Goal: Information Seeking & Learning: Check status

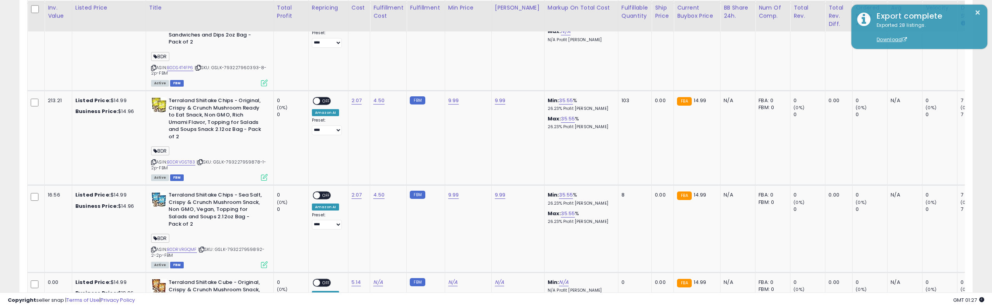
scroll to position [159, 553]
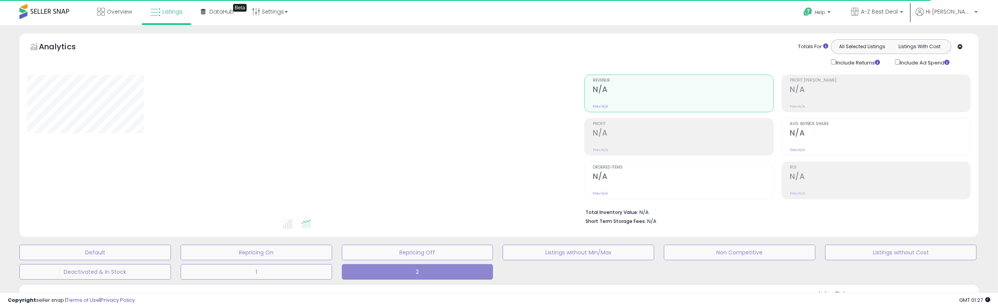
type input "*********"
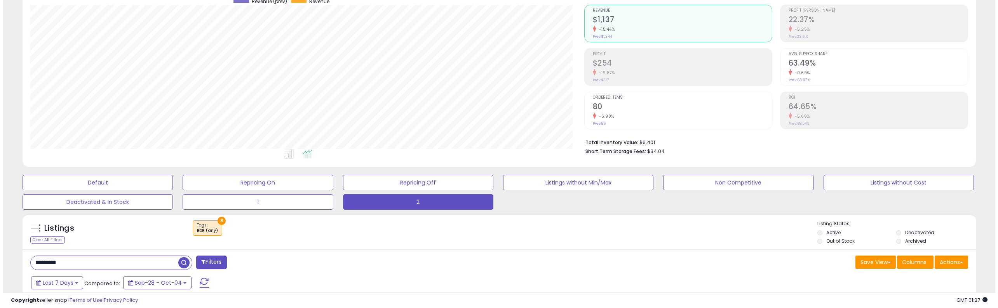
scroll to position [78, 0]
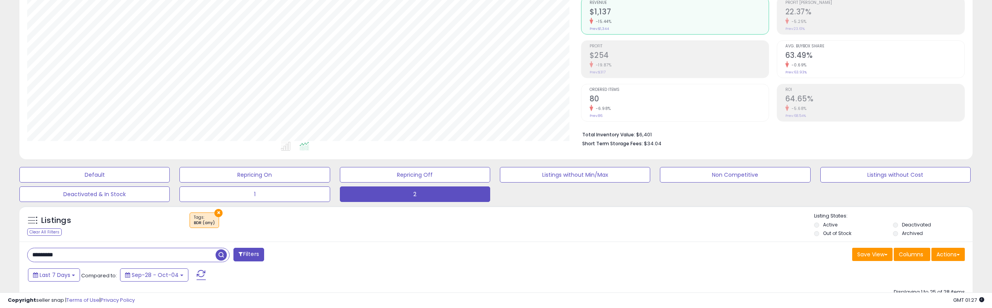
drag, startPoint x: 95, startPoint y: 261, endPoint x: -39, endPoint y: 250, distance: 134.4
click at [0, 230] on html "Unable to login Retrieving listings data.. has not yet accepted the Terms of Us…" at bounding box center [496, 76] width 992 height 308
click at [276, 254] on span "button" at bounding box center [273, 254] width 11 height 11
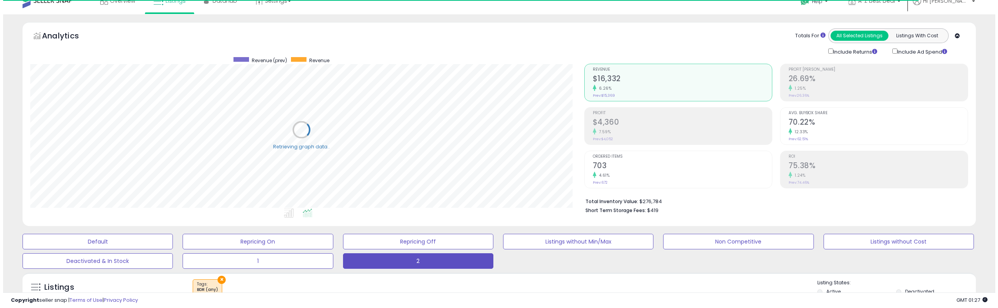
scroll to position [0, 0]
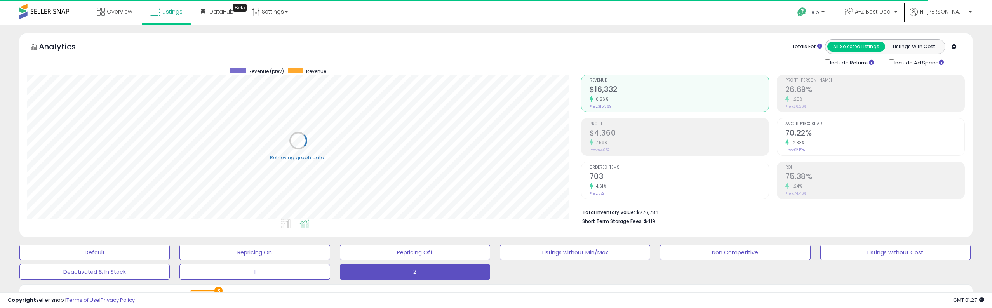
click at [626, 137] on h2 "$4,360" at bounding box center [678, 134] width 179 height 10
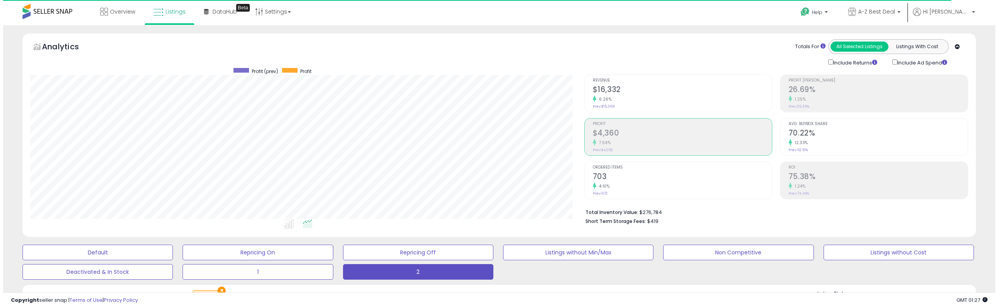
scroll to position [159, 553]
click at [622, 140] on div "7.59%" at bounding box center [678, 142] width 179 height 7
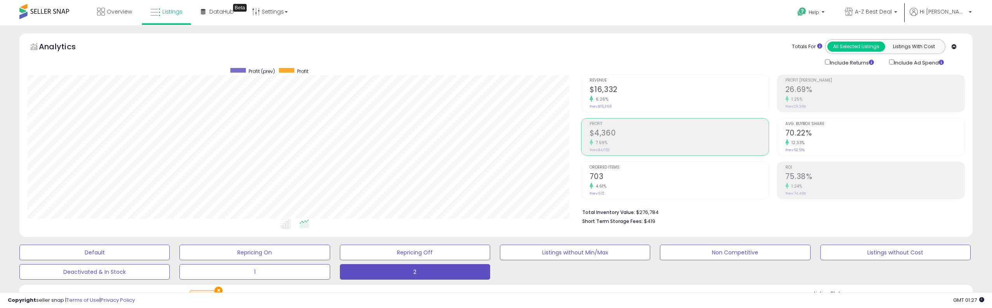
click at [623, 130] on h2 "$4,360" at bounding box center [678, 134] width 179 height 10
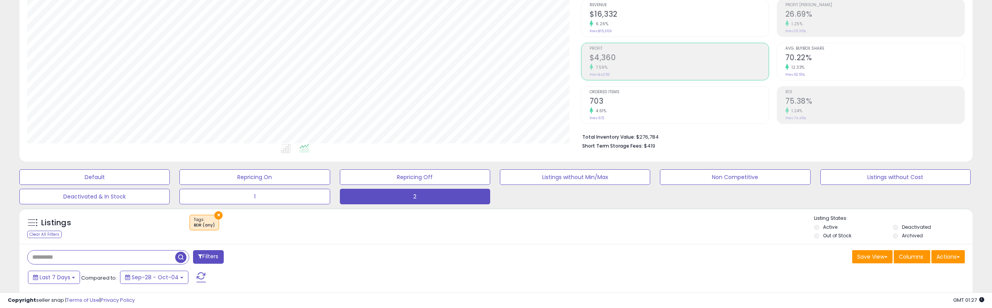
scroll to position [78, 0]
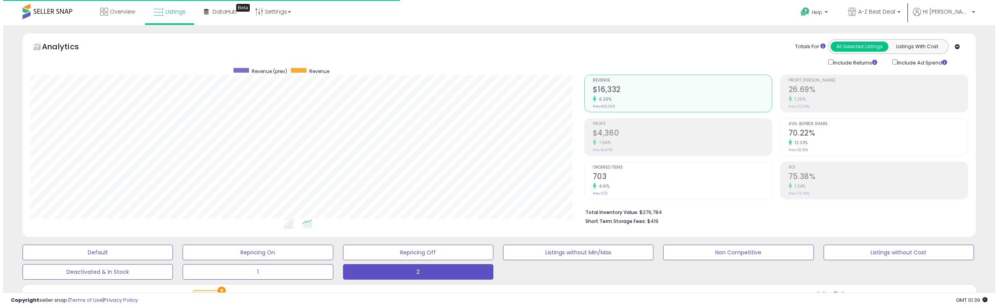
scroll to position [159, 553]
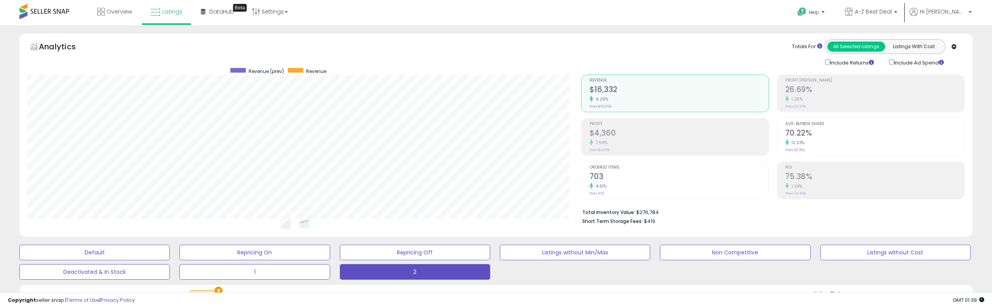
click at [624, 130] on h2 "$4,360" at bounding box center [678, 134] width 179 height 10
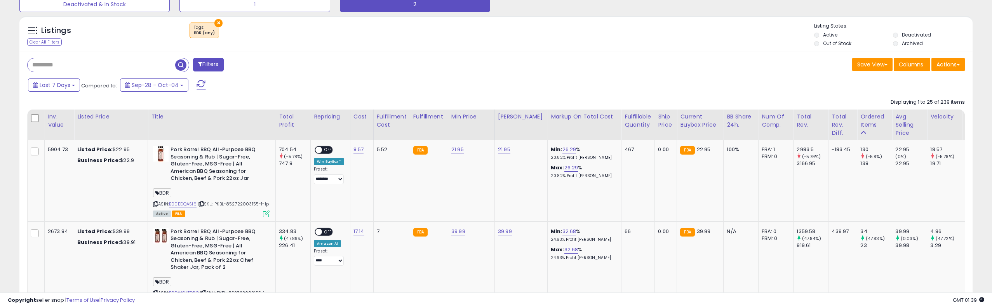
scroll to position [272, 0]
